Goal: Information Seeking & Learning: Learn about a topic

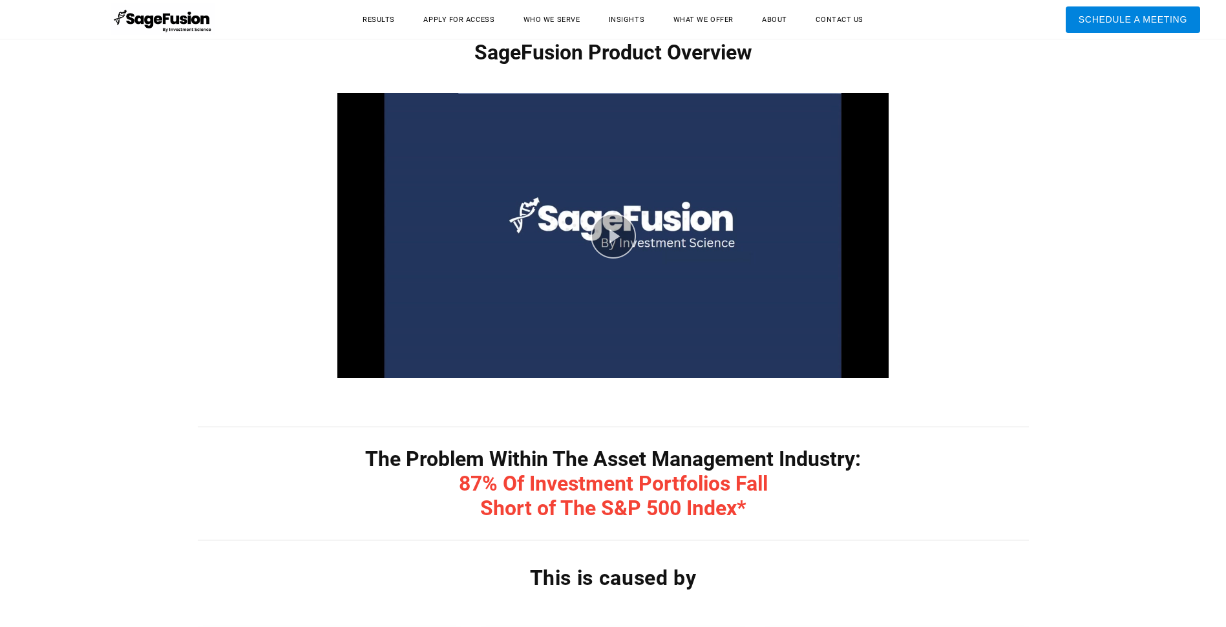
scroll to position [646, 0]
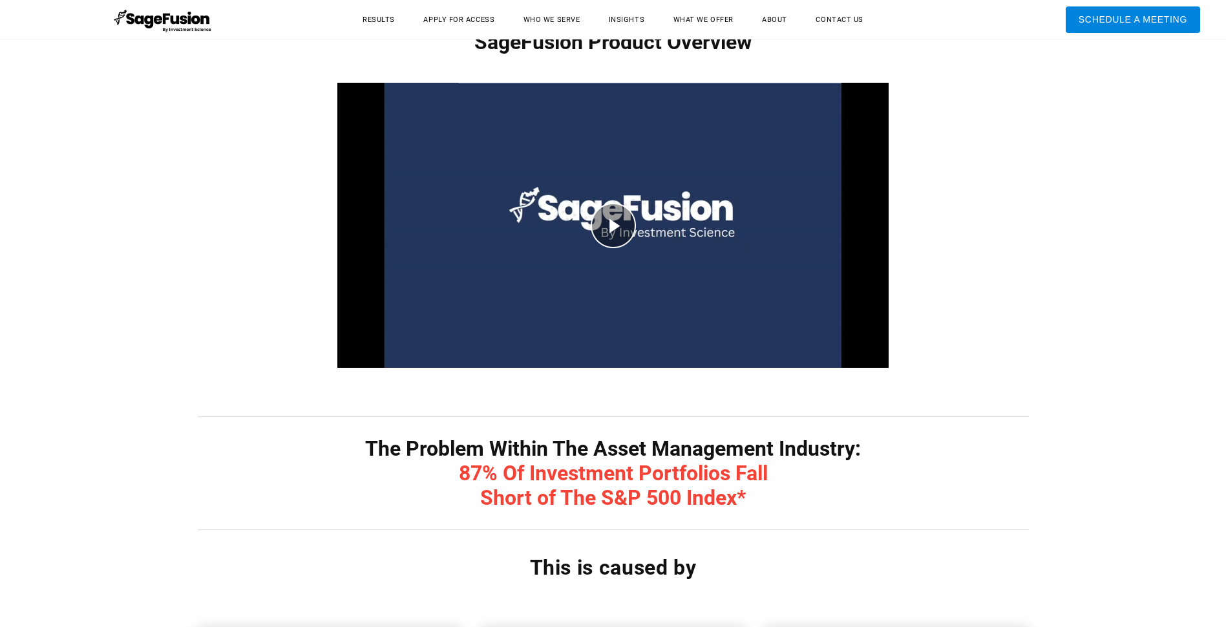
click at [612, 221] on div "play video" at bounding box center [612, 226] width 551 height 330
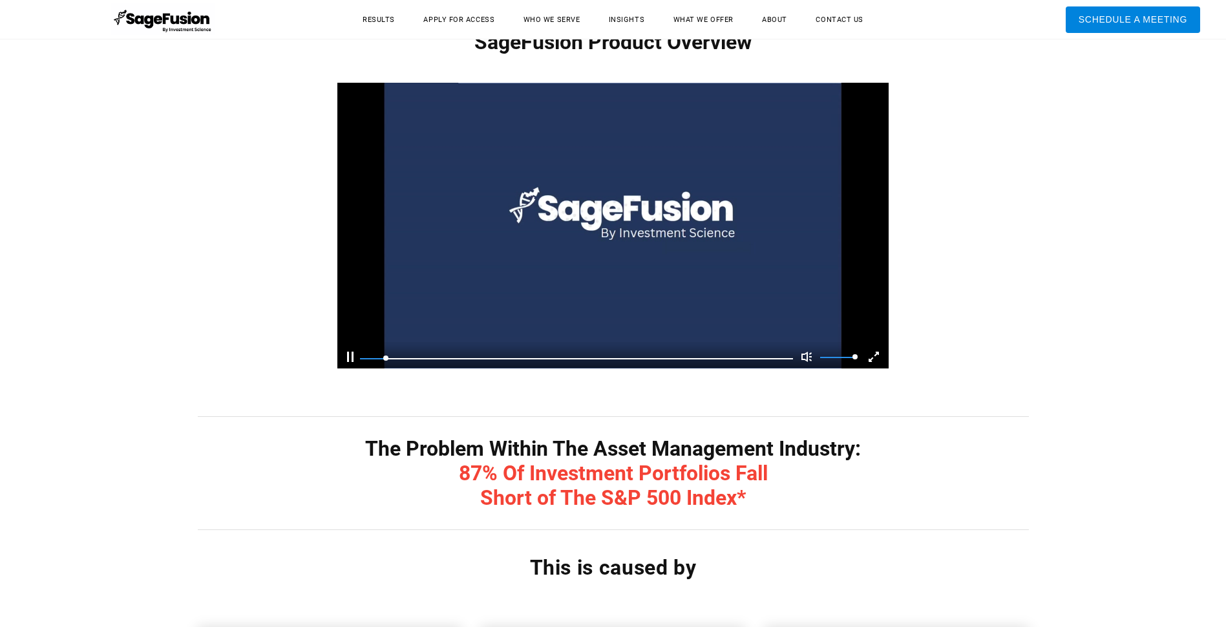
click at [874, 354] on div "Fullscreen" at bounding box center [874, 357] width 10 height 10
click at [345, 363] on div "Pause Current Time 0:20 / Duration Time 3:30 Remaining Time -3:10 Loaded: 0% Pr…" at bounding box center [612, 355] width 551 height 26
click at [343, 356] on div "Pause Current Time 0:55 / Duration Time 3:30 Remaining Time -2:35 Loaded: 0% Pr…" at bounding box center [612, 355] width 551 height 26
click at [348, 356] on div "Pause" at bounding box center [350, 357] width 6 height 10
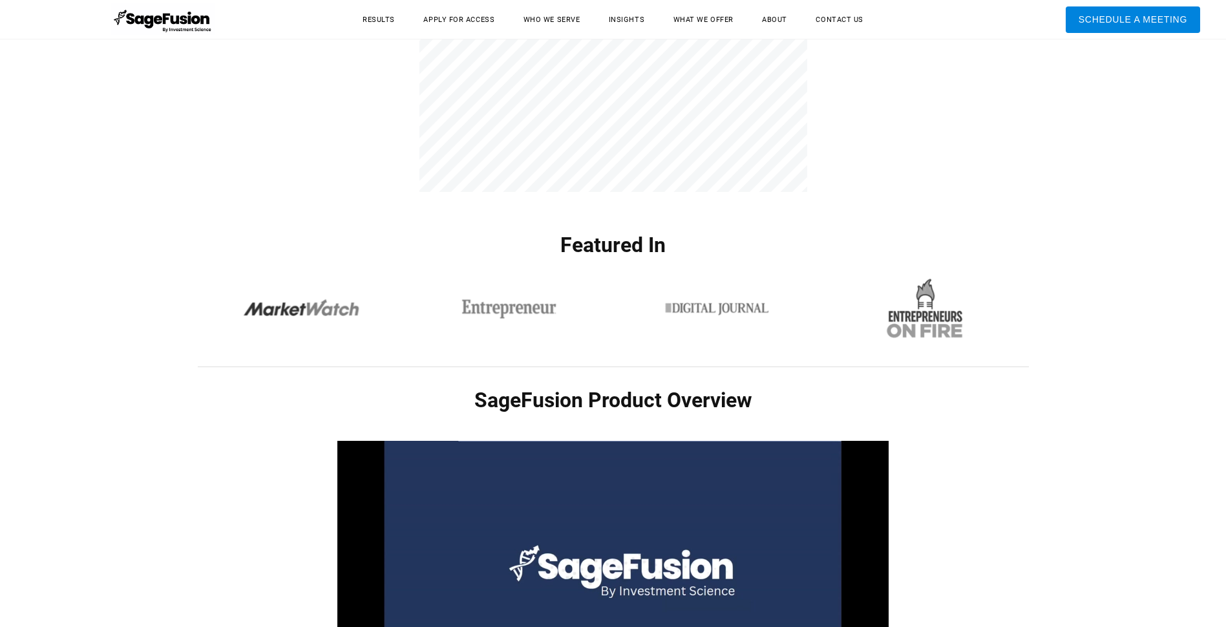
scroll to position [0, 0]
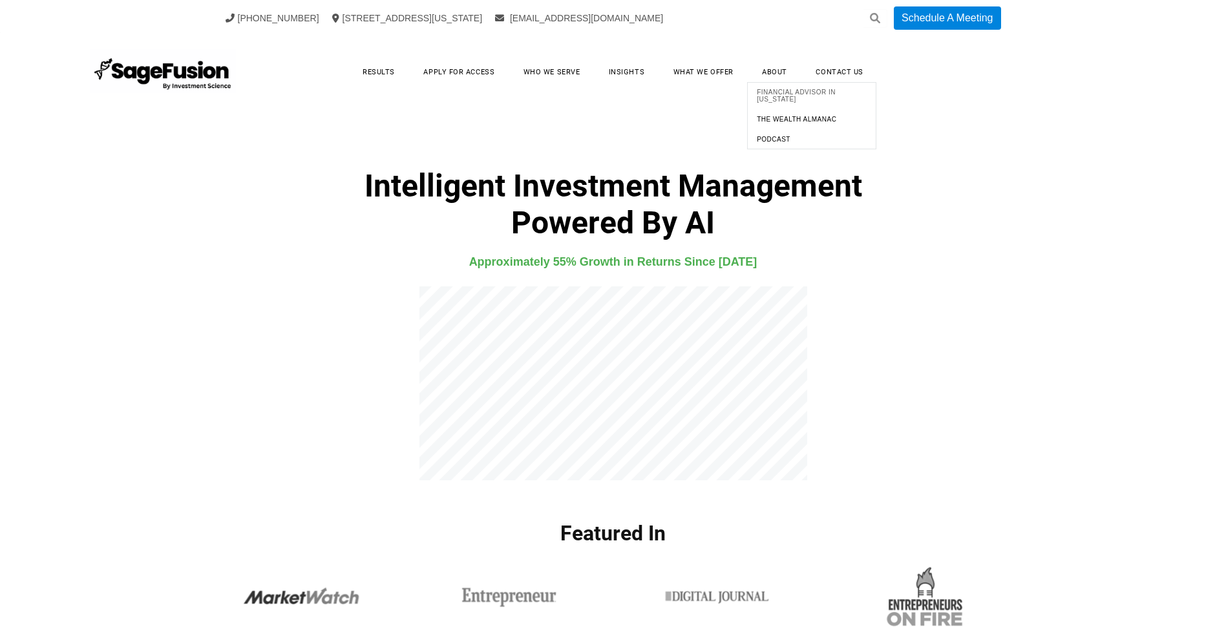
click at [786, 96] on span "Financial Advisor in [US_STATE]" at bounding box center [812, 95] width 123 height 21
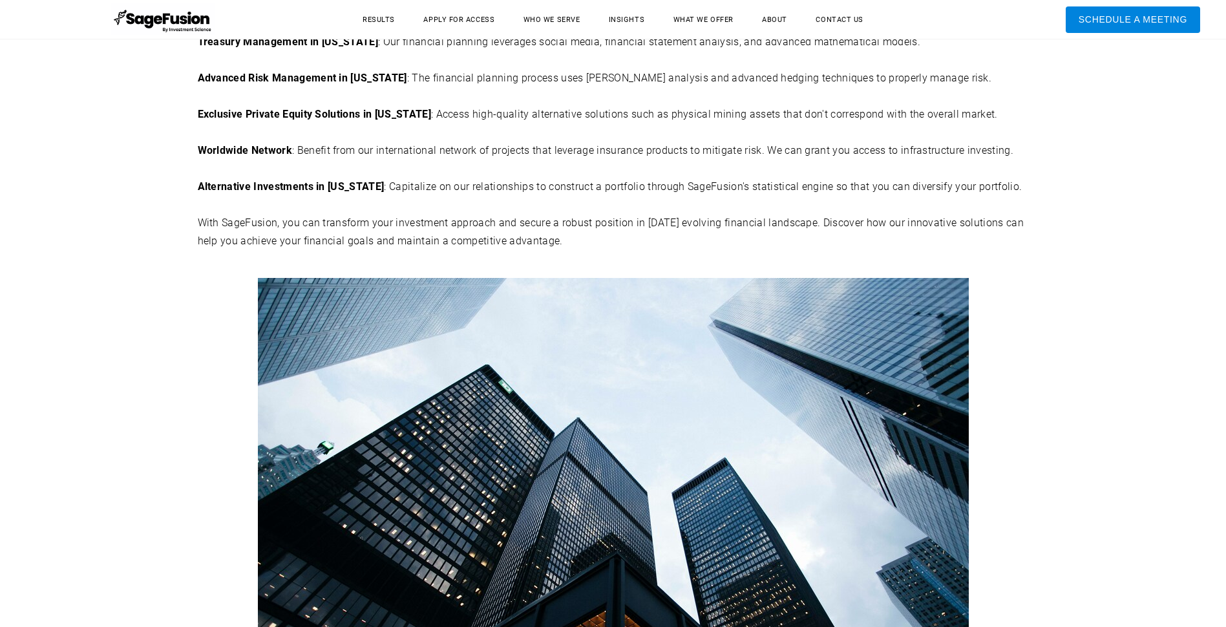
scroll to position [517, 0]
